Goal: Transaction & Acquisition: Purchase product/service

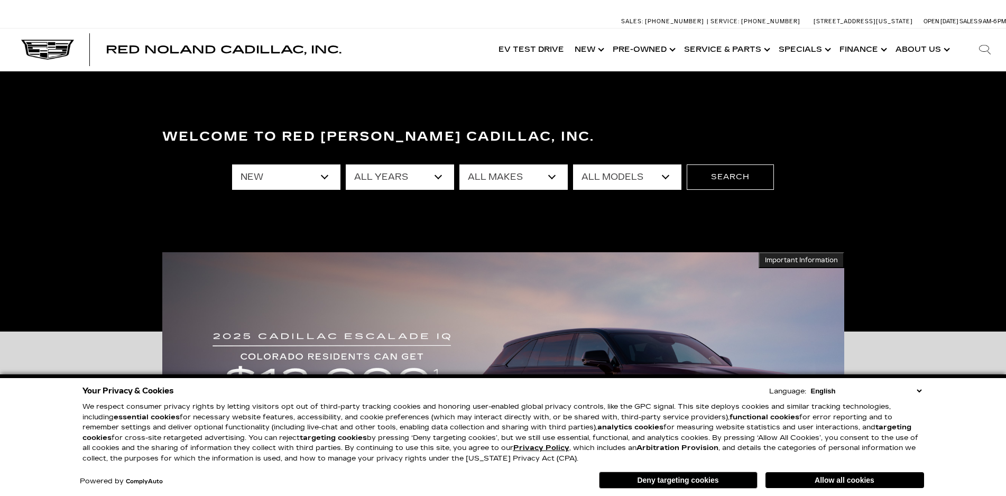
select select "New"
select select "2025"
click option "2025" at bounding box center [0, 0] width 0 height 0
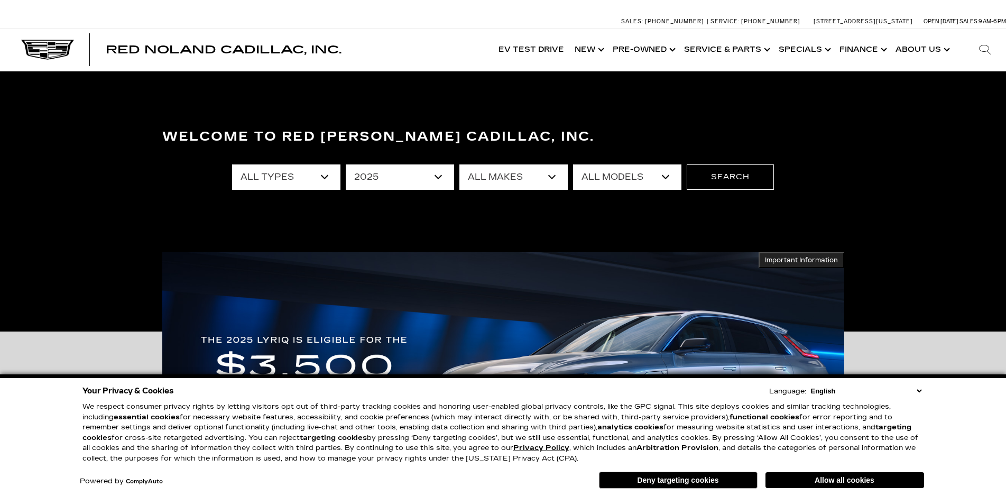
click at [460, 164] on select "All Makes Cadillac" at bounding box center [514, 176] width 108 height 25
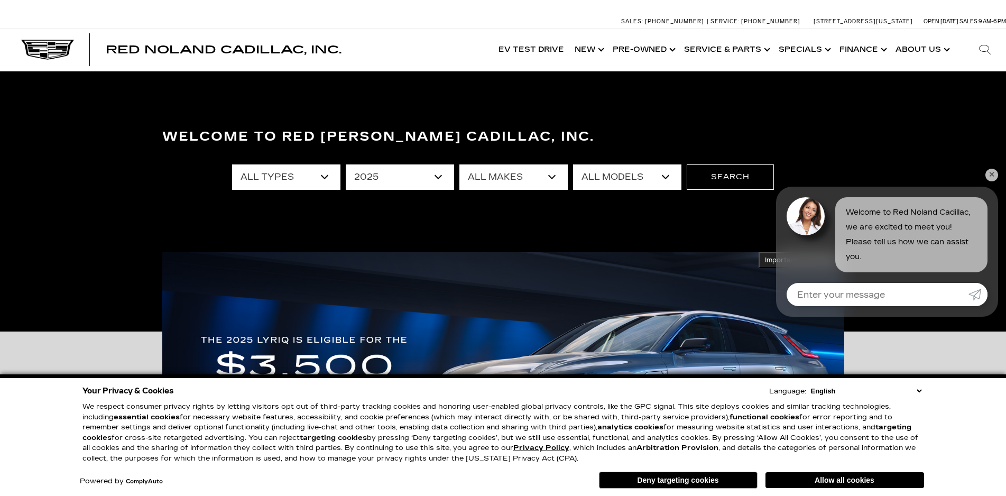
select select "Cadillac"
click option "Cadillac" at bounding box center [0, 0] width 0 height 0
click at [573, 164] on select "All Models CT4 Escalade Escalade ESV ESCALADE IQ LYRIQ OPTIQ XT5 XT6" at bounding box center [627, 176] width 108 height 25
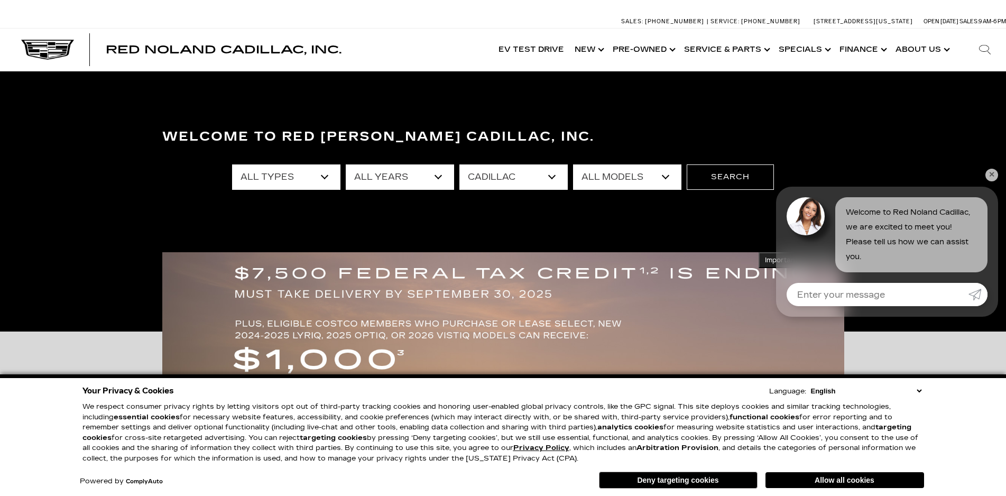
select select "Escalade"
click option "Escalade" at bounding box center [0, 0] width 0 height 0
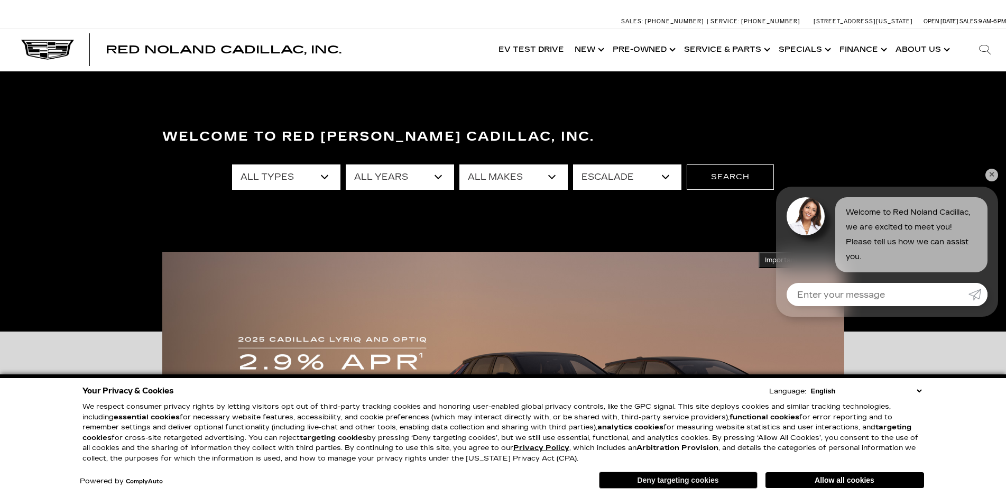
click at [676, 481] on button "Deny targeting cookies" at bounding box center [678, 480] width 159 height 17
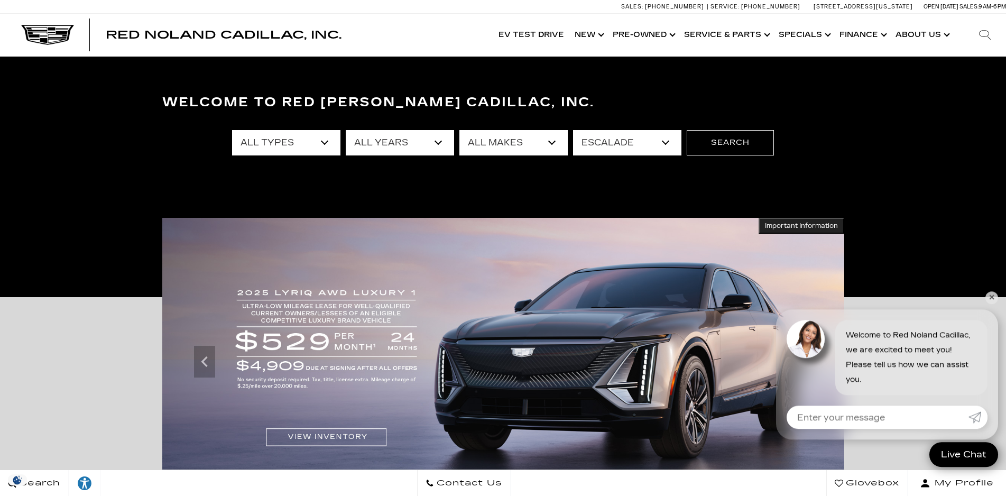
scroll to position [54, 0]
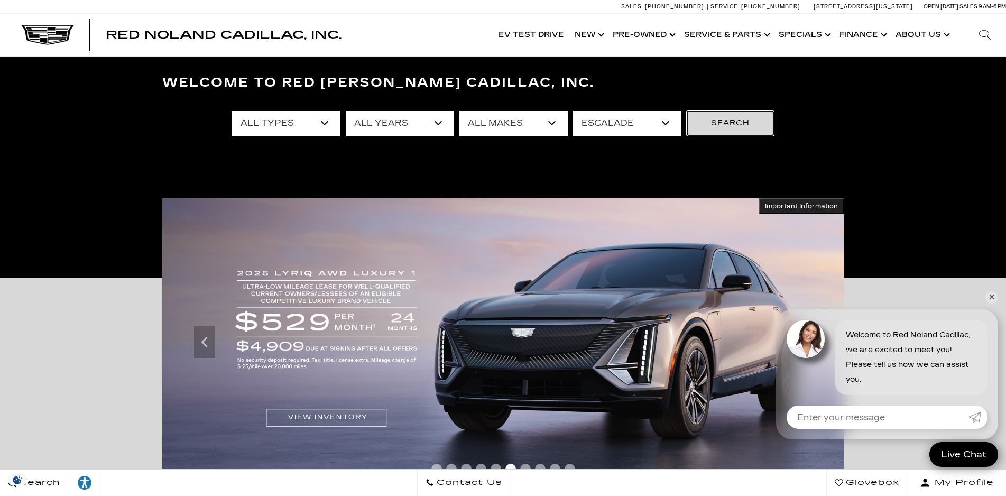
click at [713, 121] on button "Search" at bounding box center [730, 123] width 87 height 25
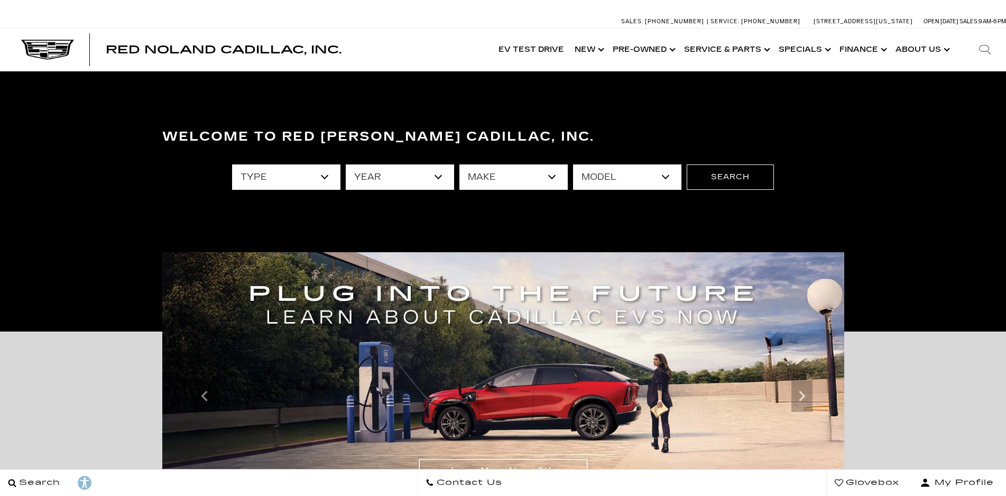
scroll to position [54, 0]
